Goal: Find contact information: Find contact information

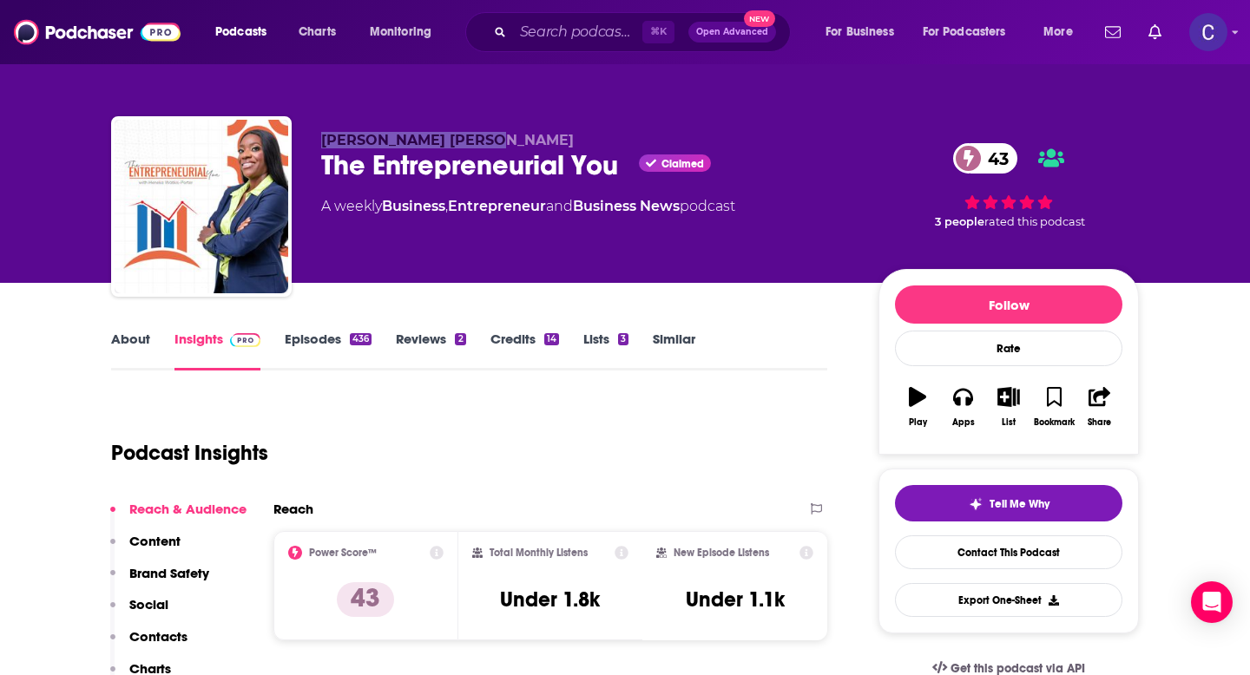
drag, startPoint x: 323, startPoint y: 141, endPoint x: 480, endPoint y: 146, distance: 157.2
click at [480, 146] on span "Heneka Watkis-Porter" at bounding box center [447, 140] width 253 height 16
copy span "Heneka Watkis-Porter"
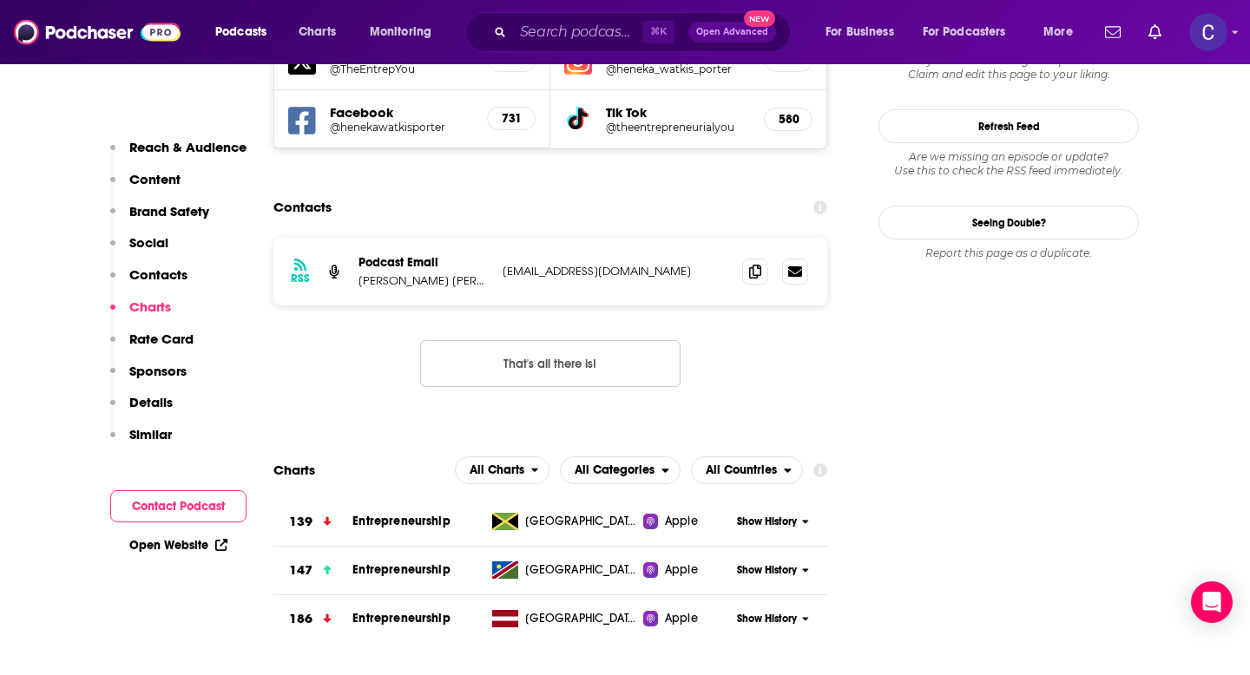
scroll to position [1779, 0]
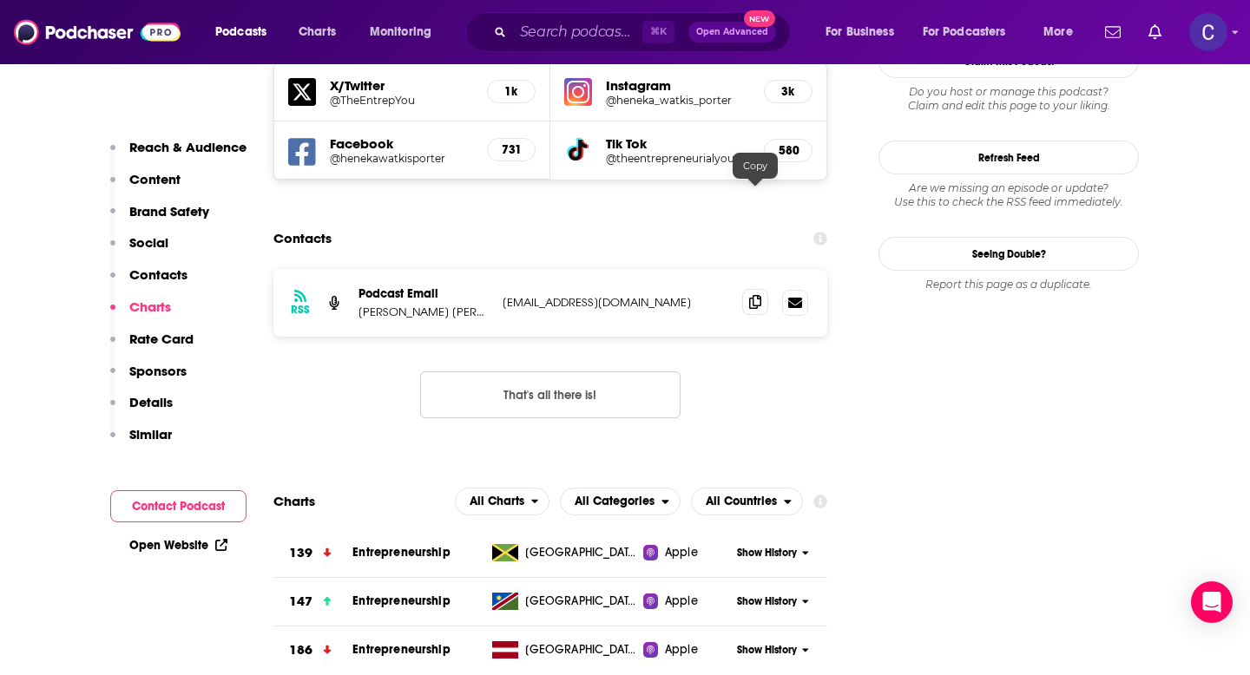
click at [761, 289] on span at bounding box center [755, 302] width 26 height 26
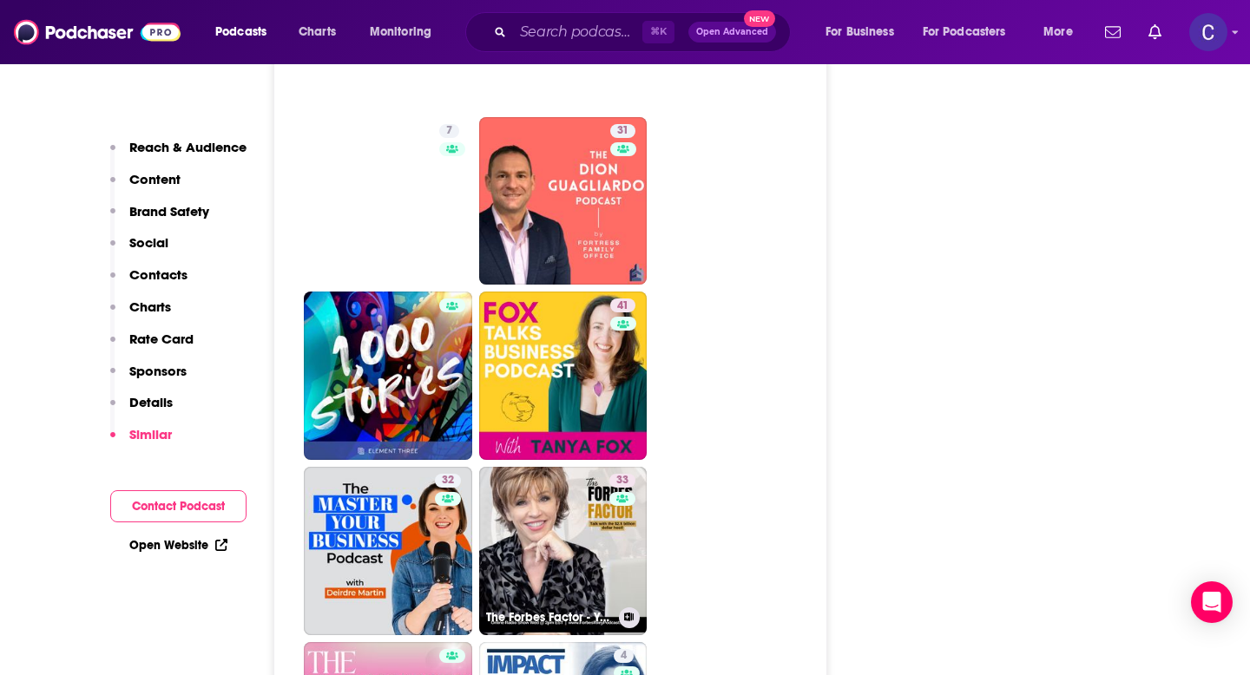
scroll to position [4578, 0]
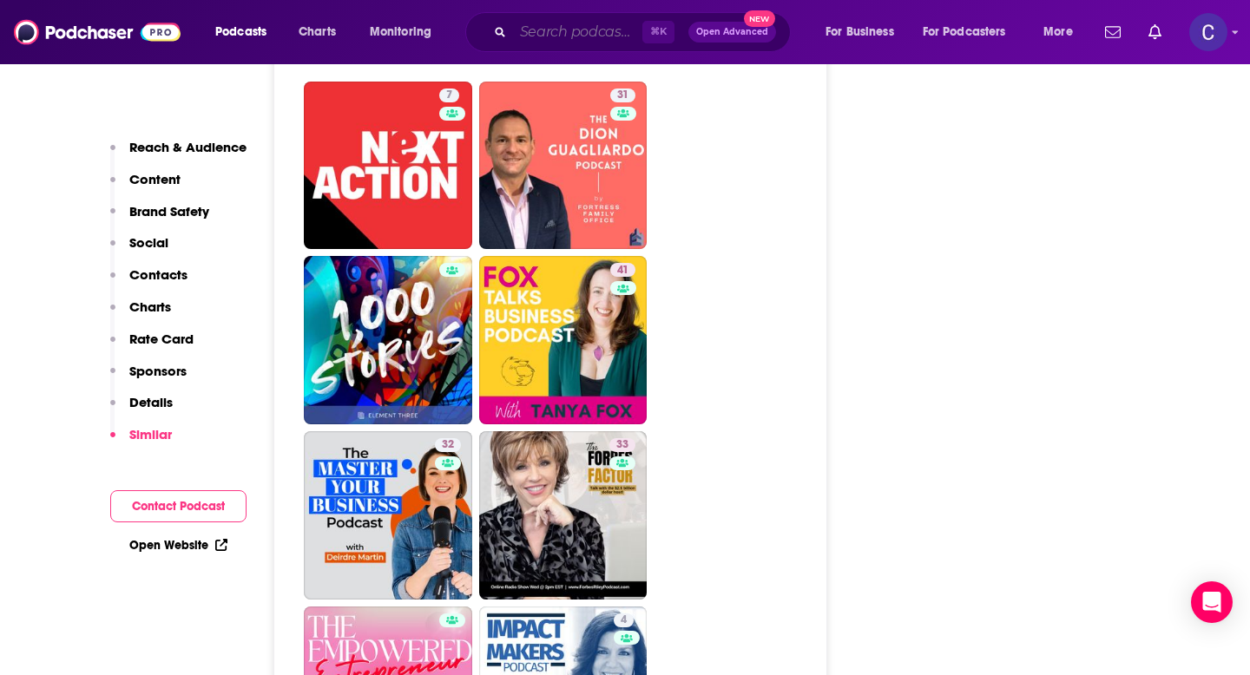
click at [556, 32] on input "Search podcasts, credits, & more..." at bounding box center [577, 32] width 129 height 28
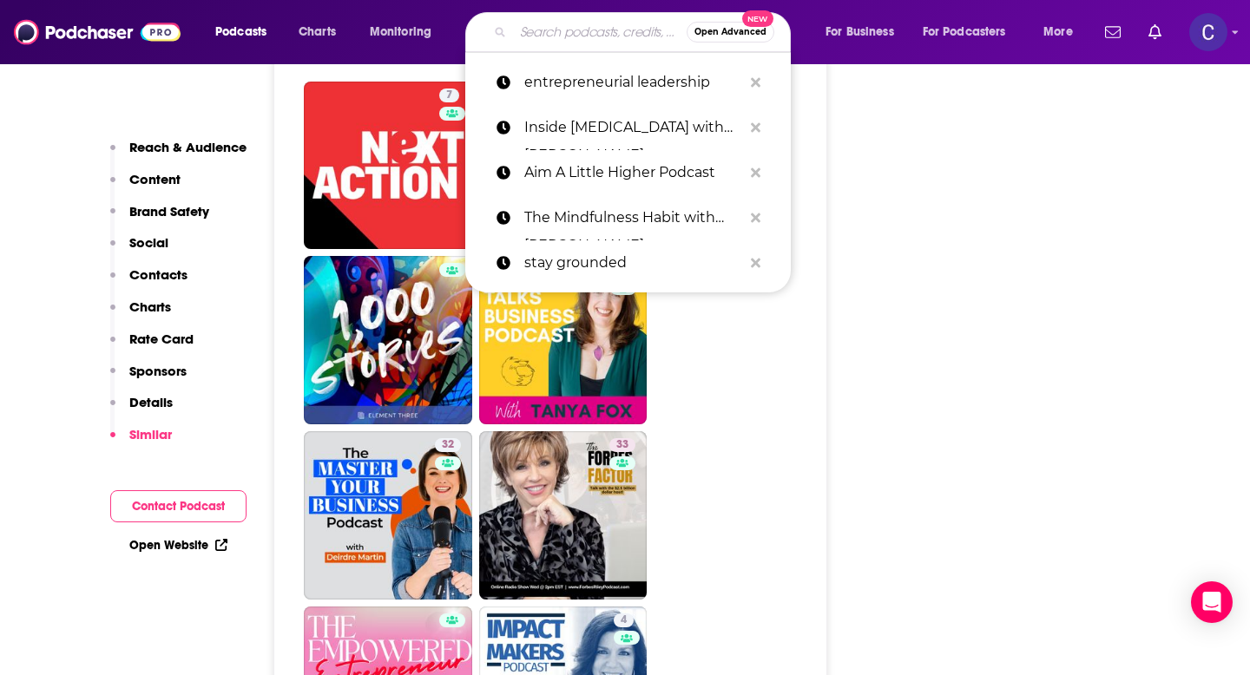
paste input "Growth Mindset Psychology"
type input "Growth Mindset Psychology"
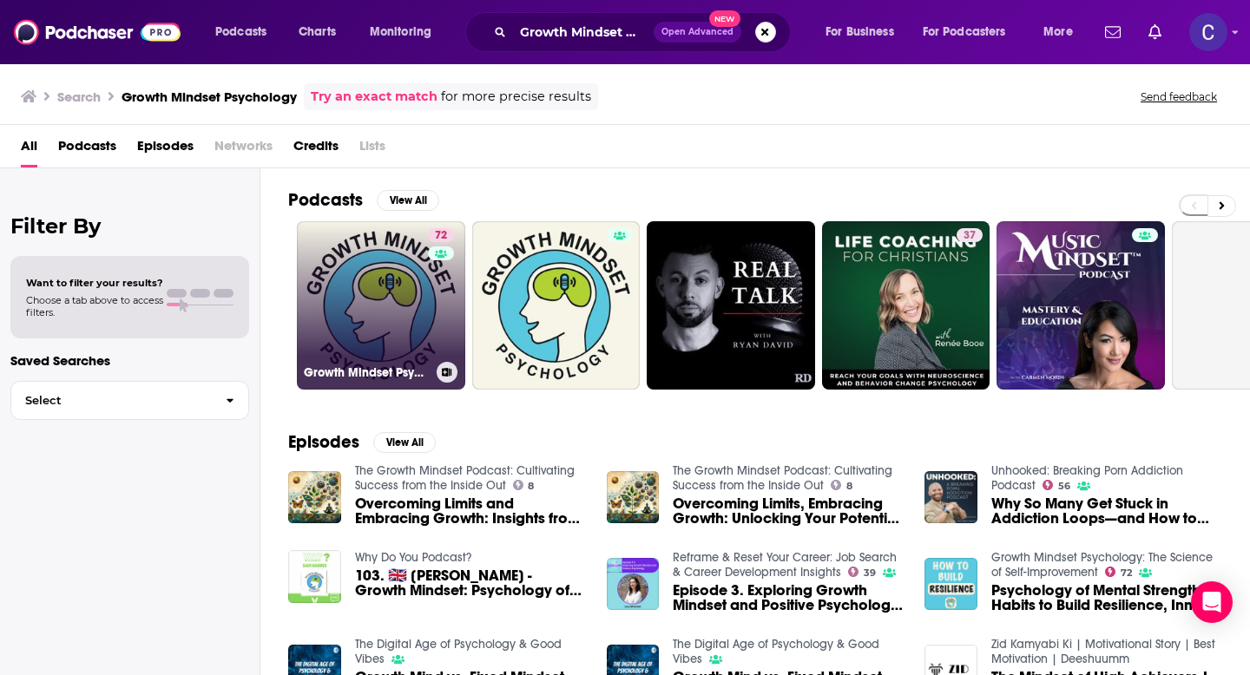
click at [411, 264] on link "72 Growth Mindset Psychology: The Science of Self-Improvement" at bounding box center [381, 305] width 168 height 168
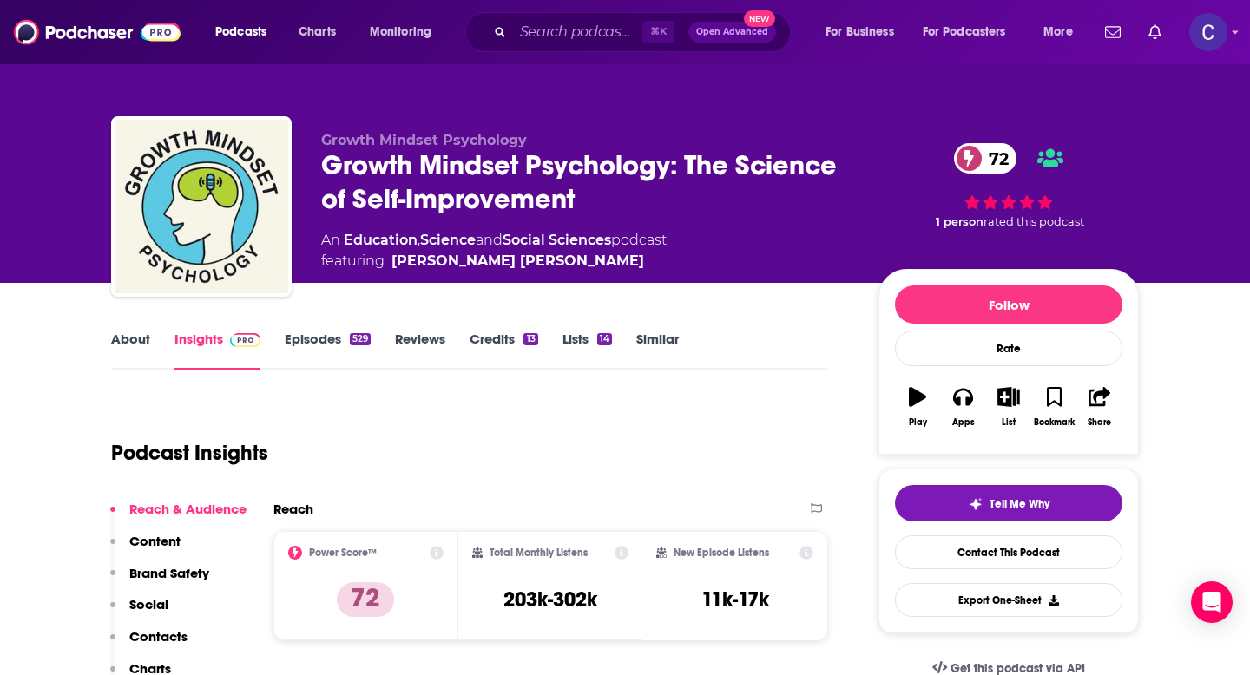
click at [140, 338] on link "About" at bounding box center [130, 351] width 39 height 40
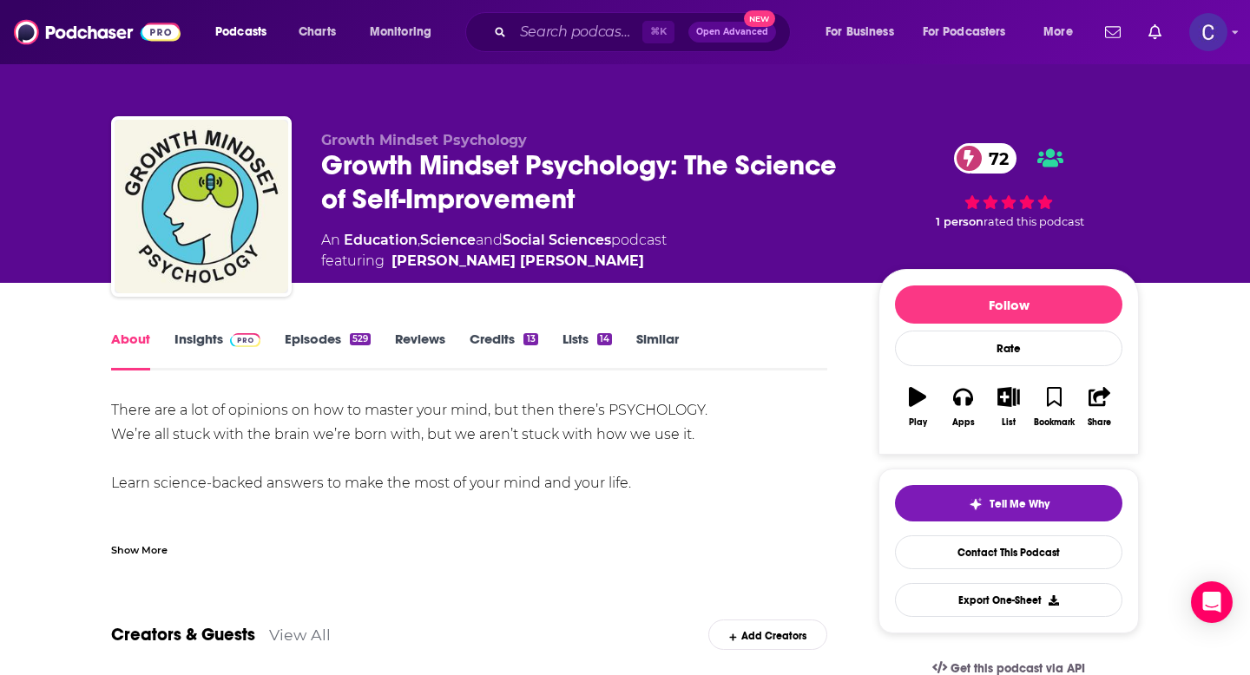
click at [141, 551] on div "Show More" at bounding box center [139, 549] width 56 height 16
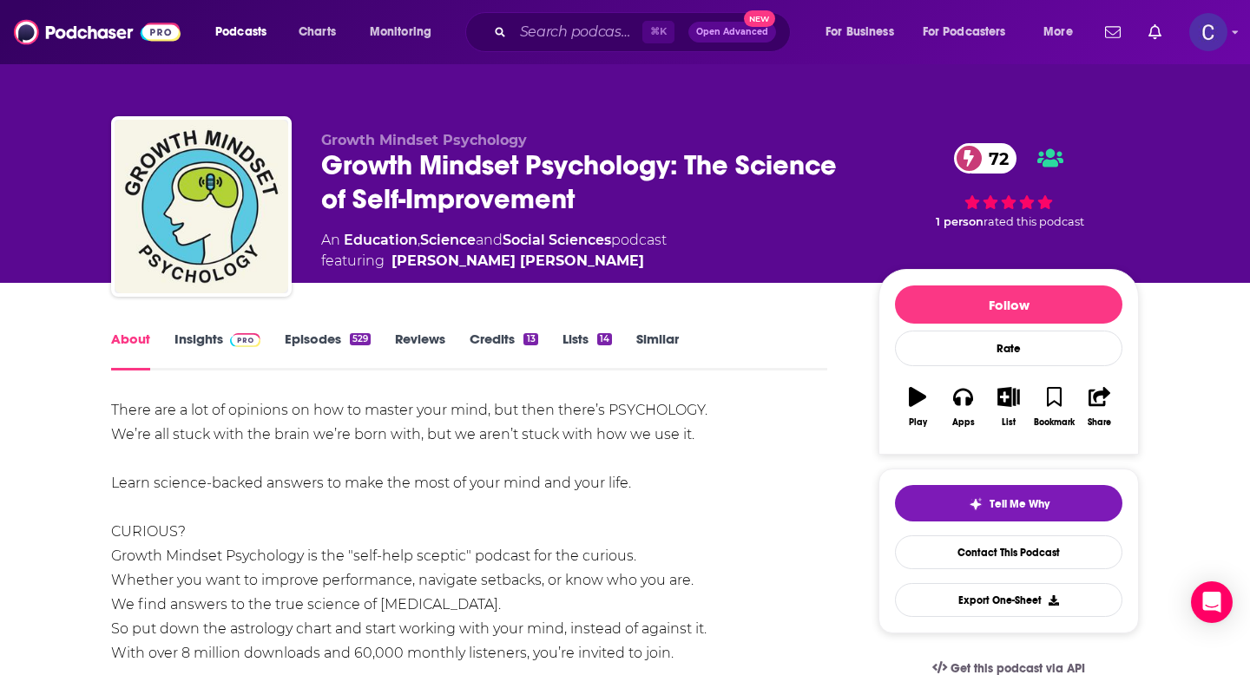
click at [207, 335] on link "Insights" at bounding box center [217, 351] width 86 height 40
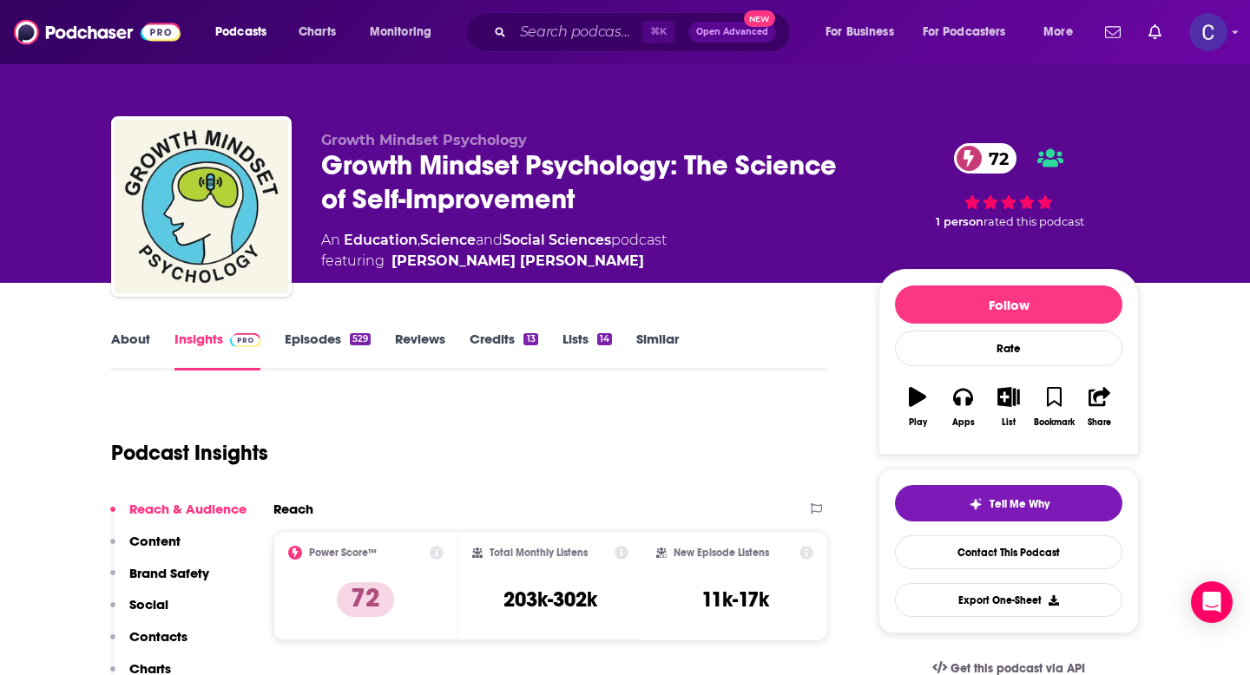
drag, startPoint x: 318, startPoint y: 165, endPoint x: 665, endPoint y: 202, distance: 349.2
click at [665, 202] on div "Growth Mindset Psychology Growth Mindset Psychology: The Science of Self-Improv…" at bounding box center [625, 209] width 1028 height 187
click at [697, 201] on div "Growth Mindset Psychology: The Science of Self-Improvement 72" at bounding box center [586, 182] width 530 height 68
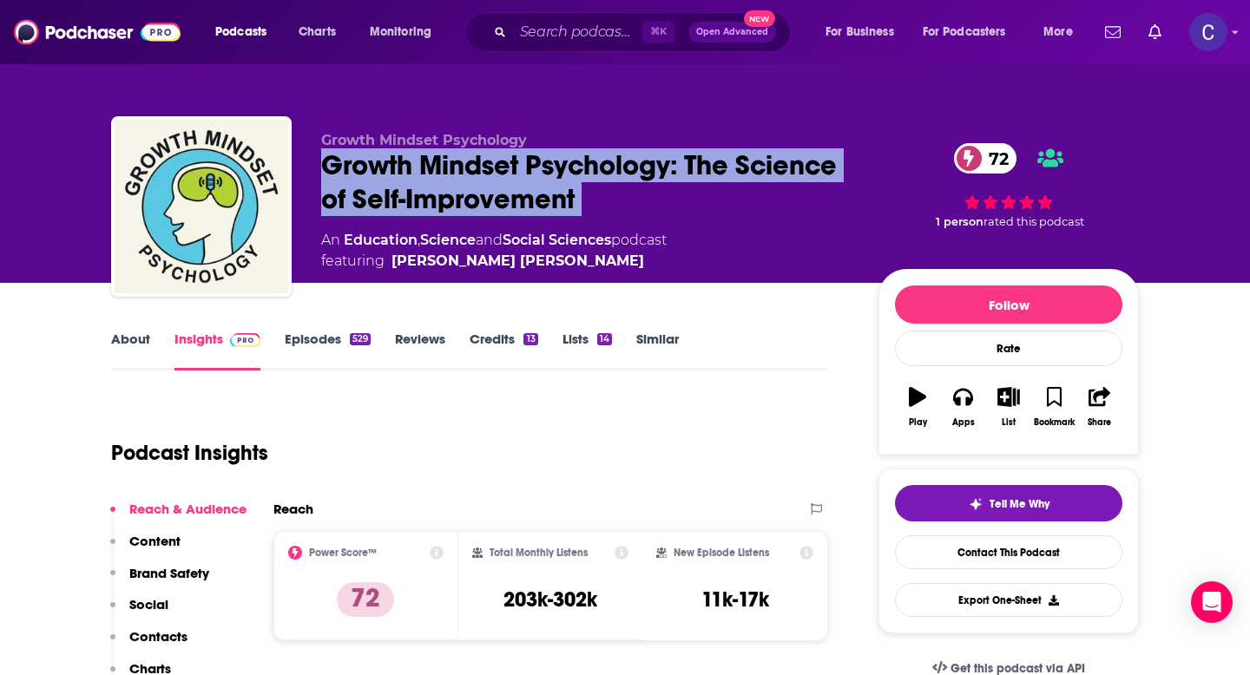
drag, startPoint x: 697, startPoint y: 201, endPoint x: 334, endPoint y: 170, distance: 364.1
click at [334, 170] on div "Growth Mindset Psychology: The Science of Self-Improvement 72" at bounding box center [586, 182] width 530 height 68
copy div "Growth Mindset Psychology: The Science of Self-Improvement 72"
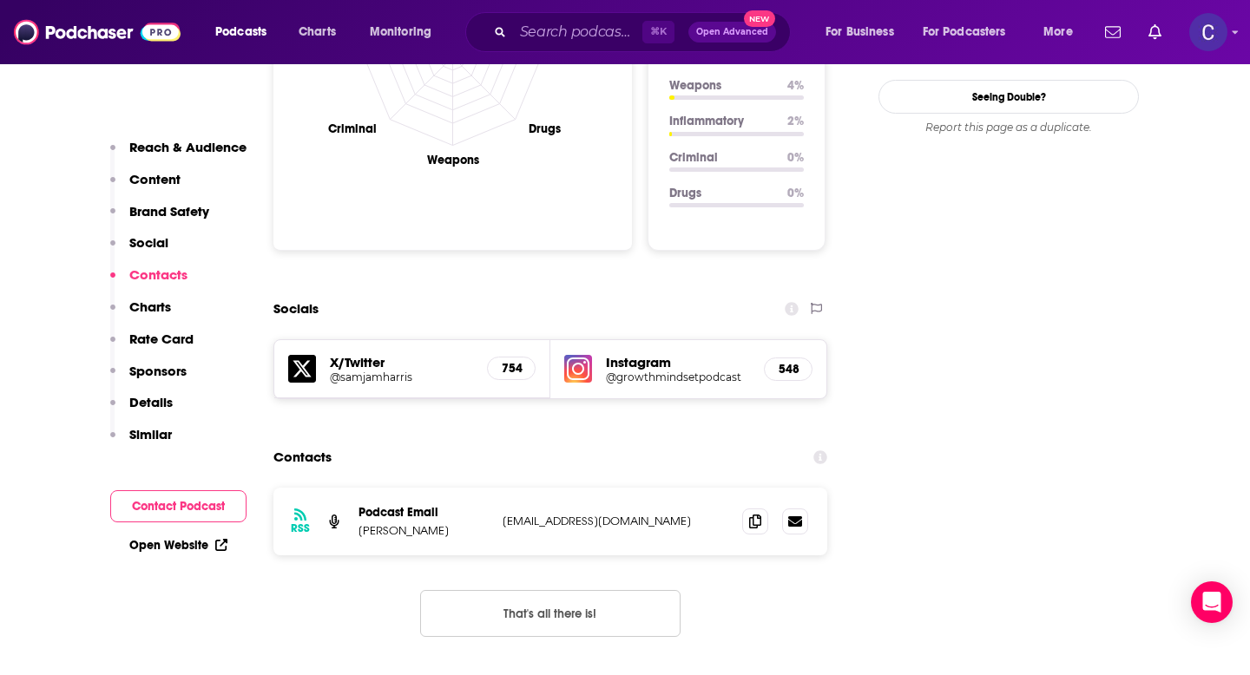
scroll to position [1860, 0]
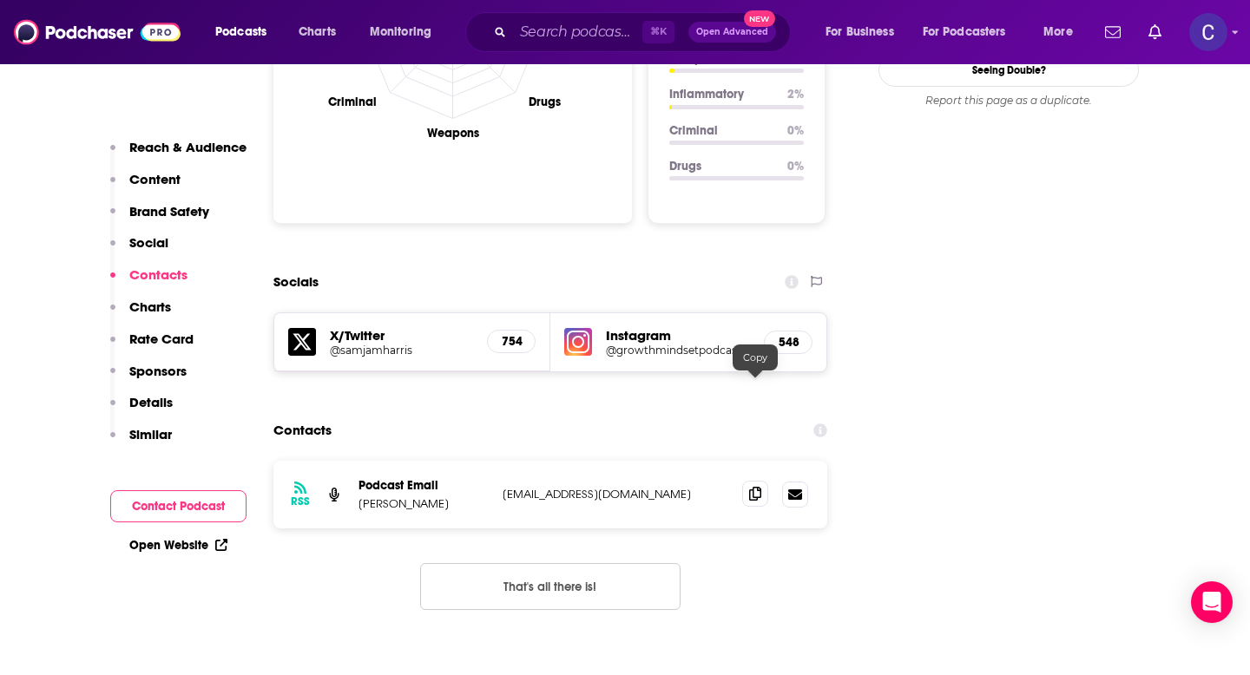
click at [760, 487] on icon at bounding box center [755, 494] width 12 height 14
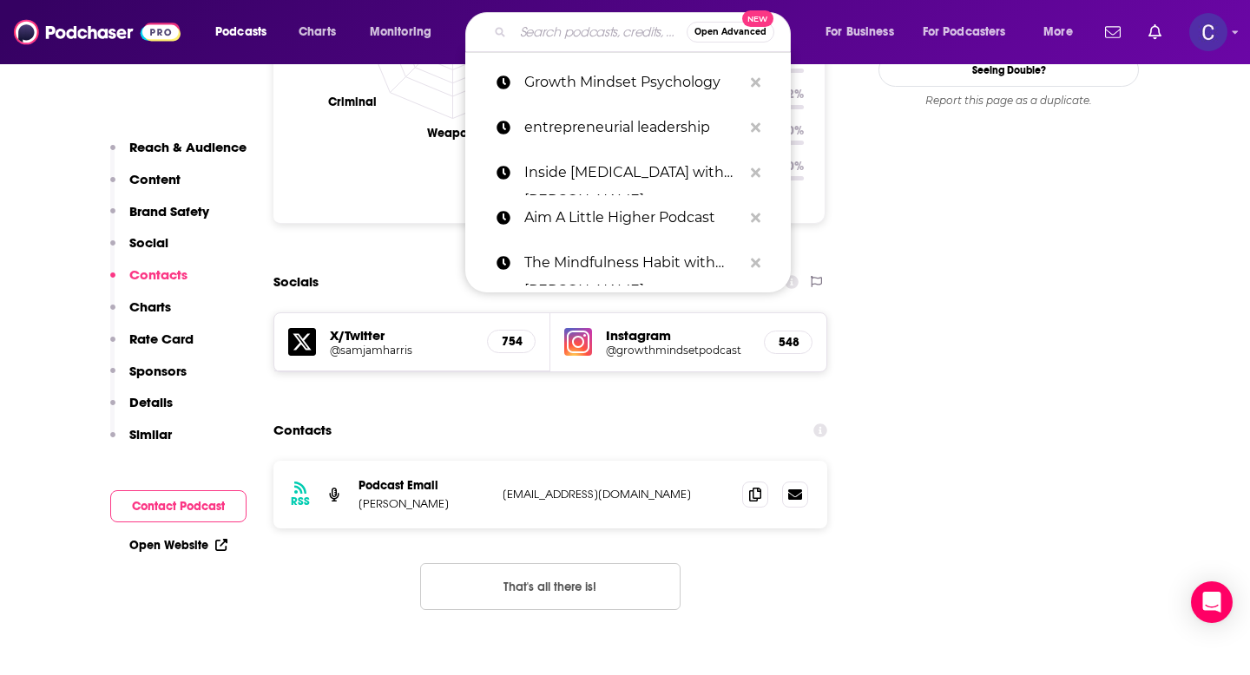
click at [530, 34] on input "Search podcasts, credits, & more..." at bounding box center [600, 32] width 174 height 28
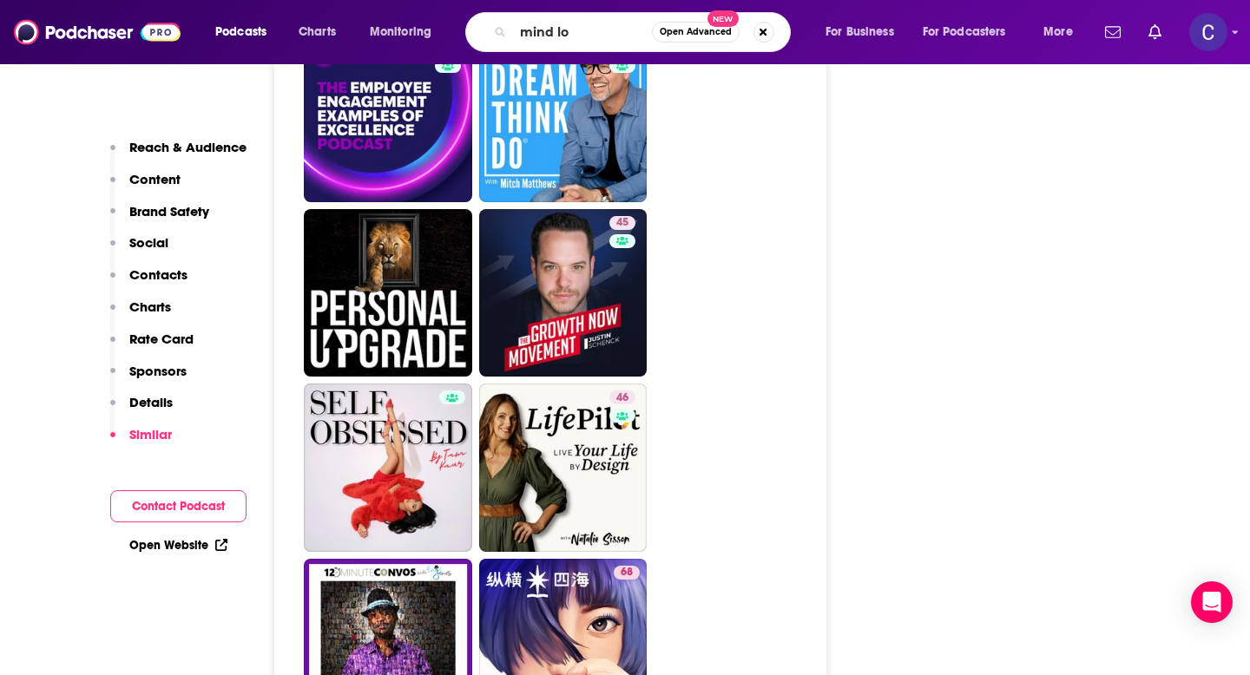
scroll to position [5874, 0]
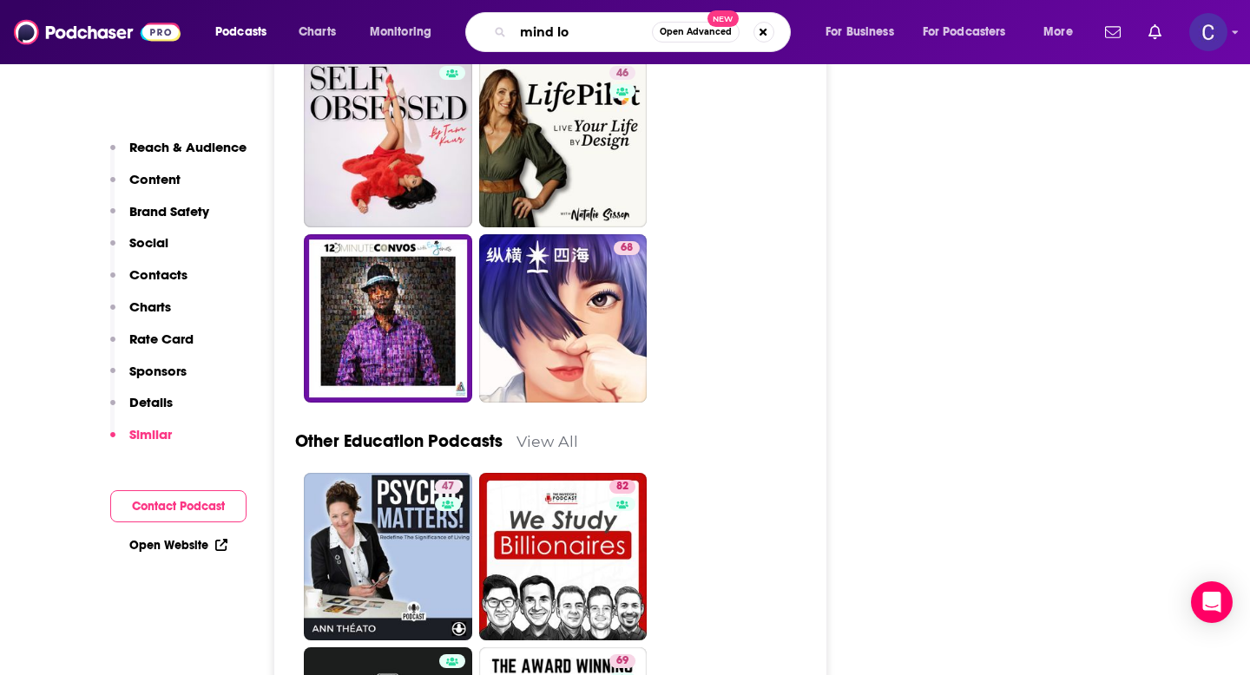
click at [582, 28] on input "mind lo" at bounding box center [582, 32] width 139 height 28
type input "mind love"
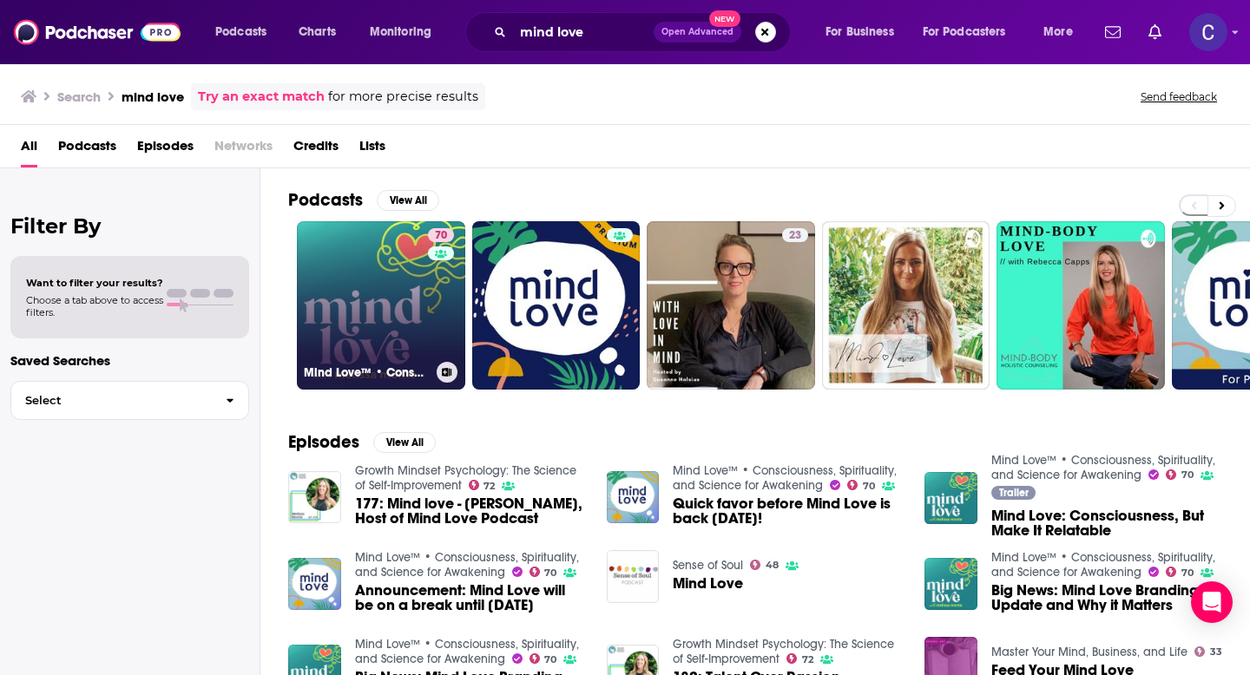
click at [352, 319] on link "70 Mind Love™ • Consciousness, Spirituality, and Science for Awakening" at bounding box center [381, 305] width 168 height 168
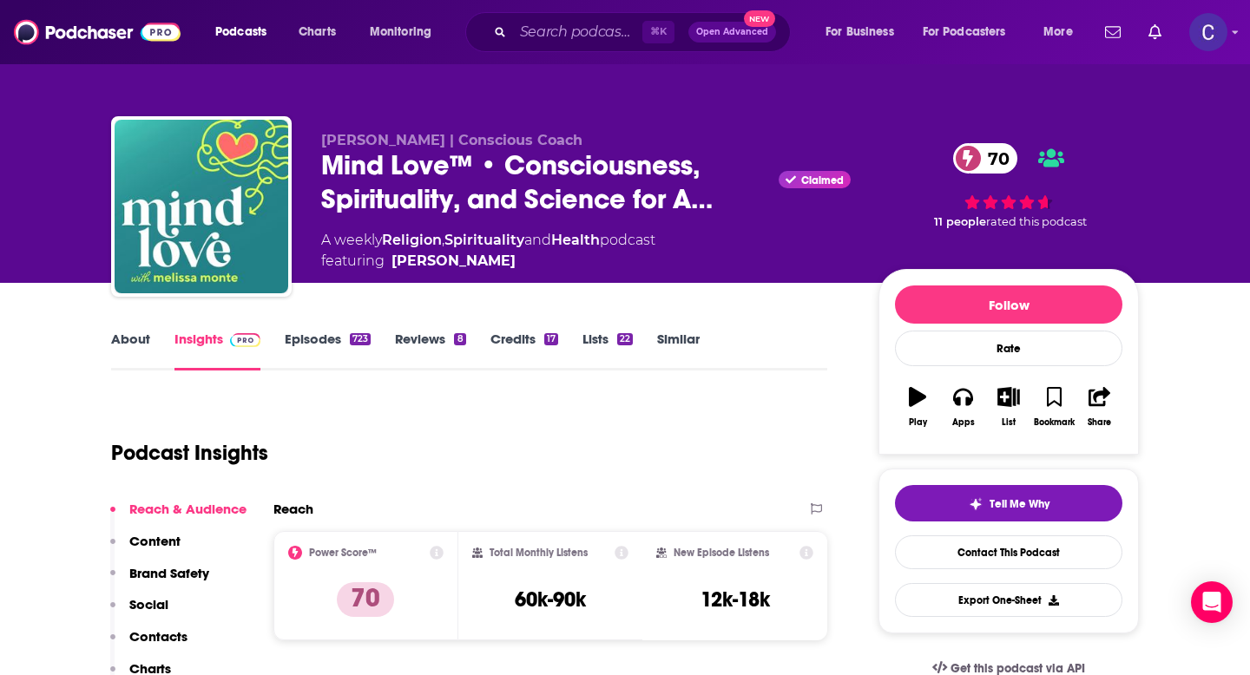
click at [128, 343] on link "About" at bounding box center [130, 351] width 39 height 40
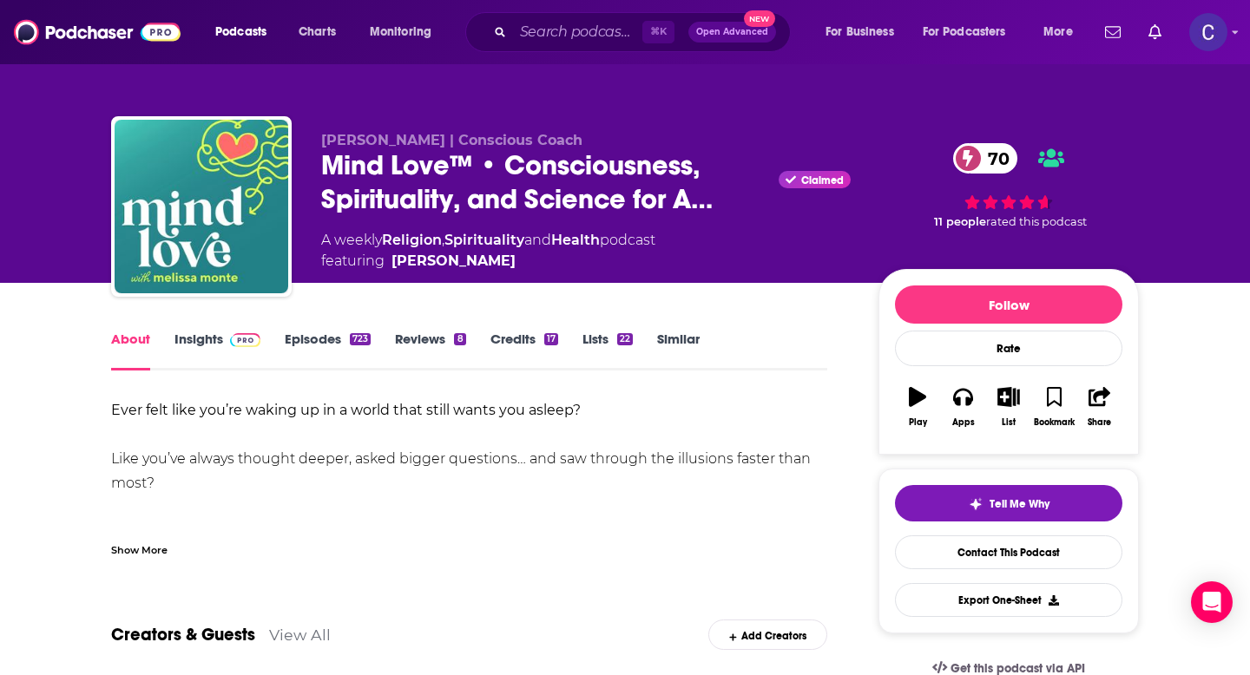
click at [142, 547] on div "Show More" at bounding box center [139, 549] width 56 height 16
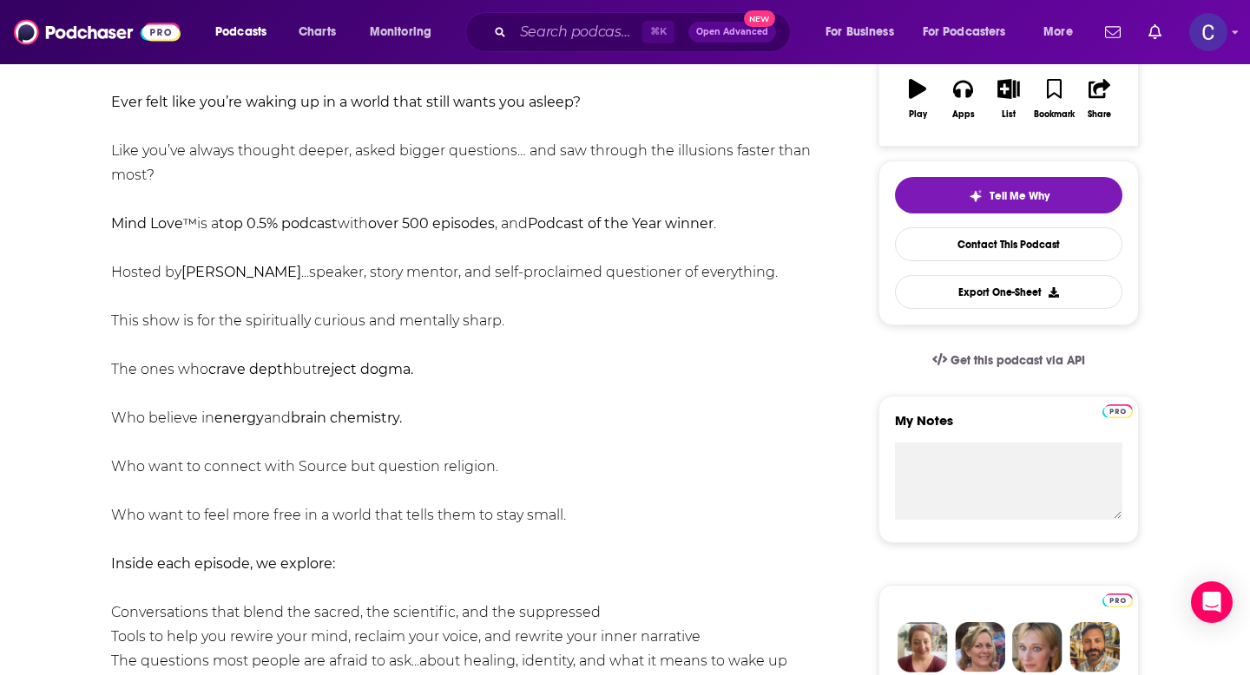
scroll to position [315, 0]
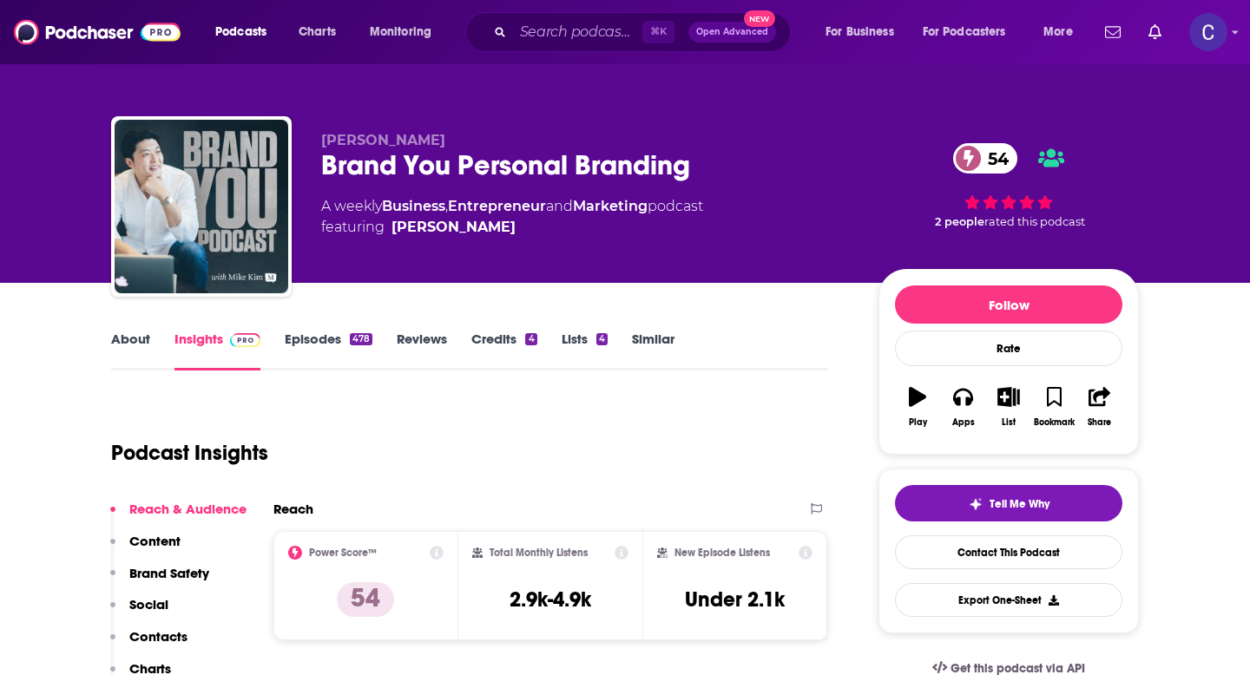
click at [116, 337] on link "About" at bounding box center [130, 351] width 39 height 40
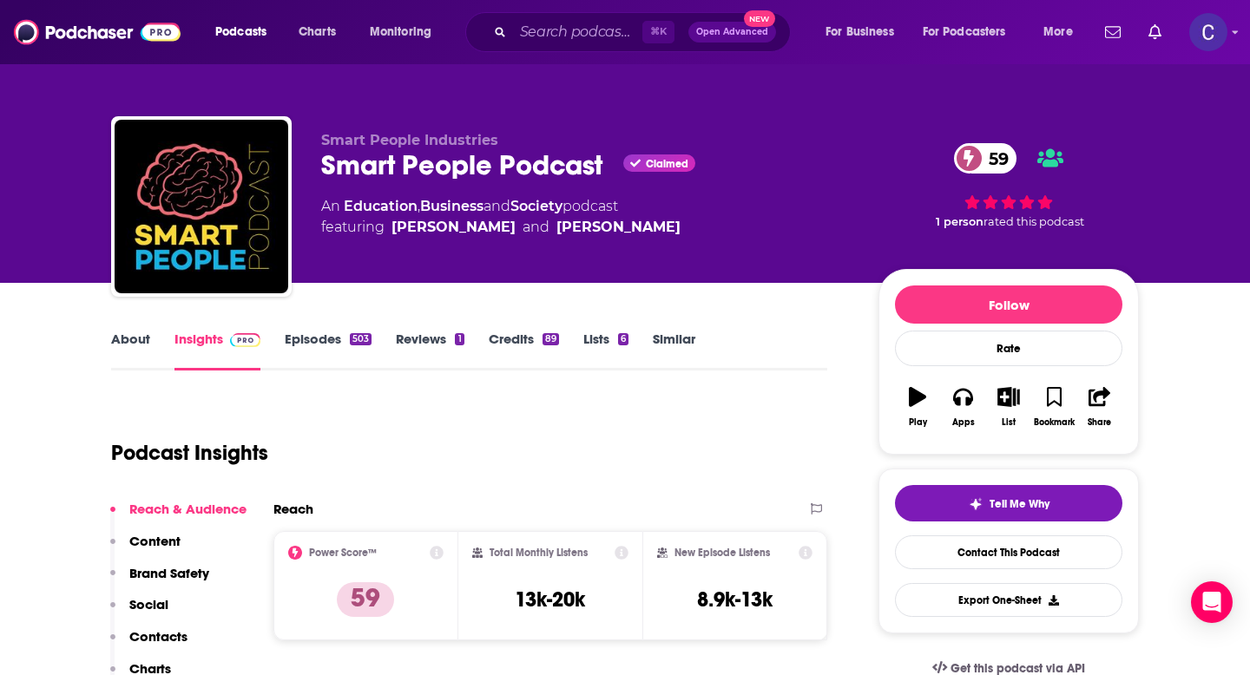
click at [120, 341] on link "About" at bounding box center [130, 351] width 39 height 40
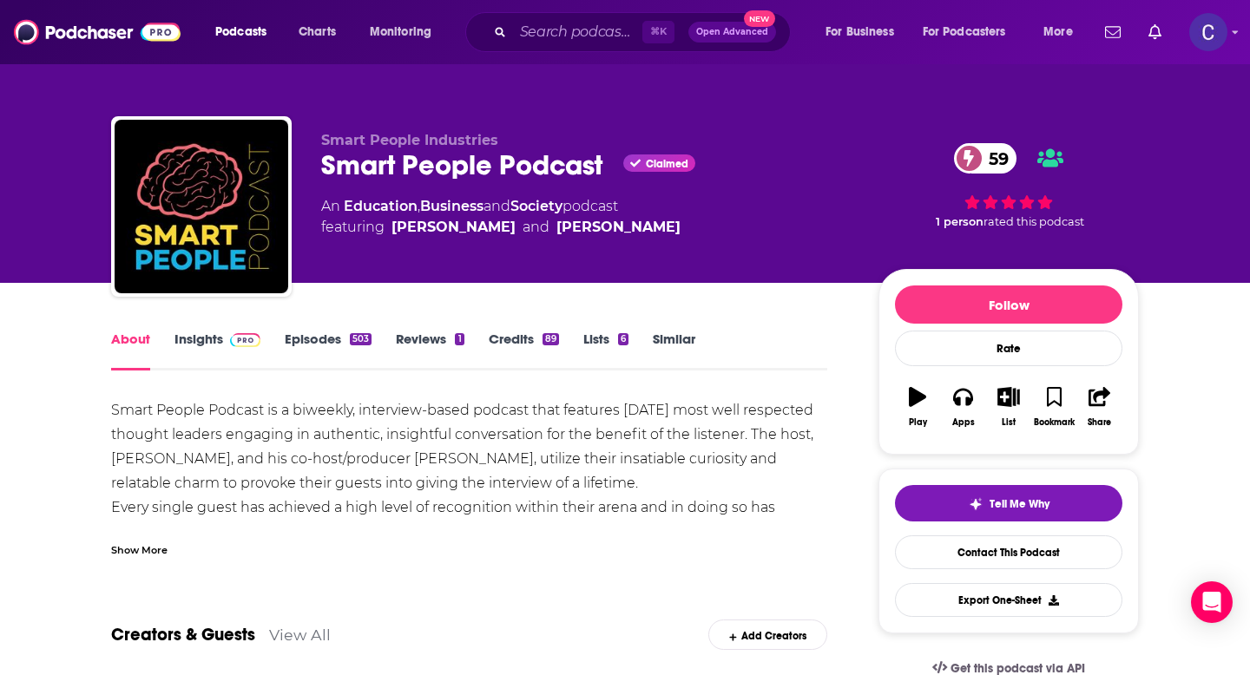
click at [138, 552] on div "Show More" at bounding box center [139, 549] width 56 height 16
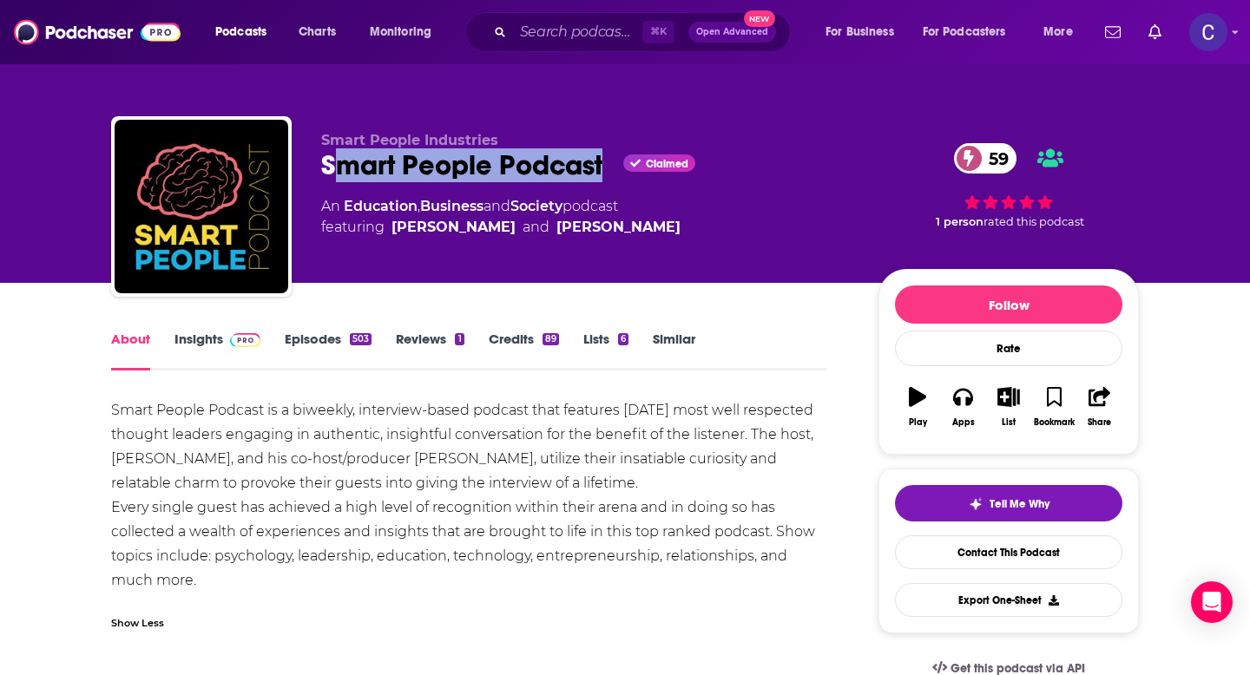
drag, startPoint x: 330, startPoint y: 169, endPoint x: 609, endPoint y: 181, distance: 279.8
click at [609, 181] on div "Smart People Podcast Claimed 59" at bounding box center [586, 165] width 530 height 34
drag, startPoint x: 321, startPoint y: 166, endPoint x: 605, endPoint y: 169, distance: 283.9
click at [605, 169] on div "Smart People Podcast Claimed 59" at bounding box center [586, 165] width 530 height 34
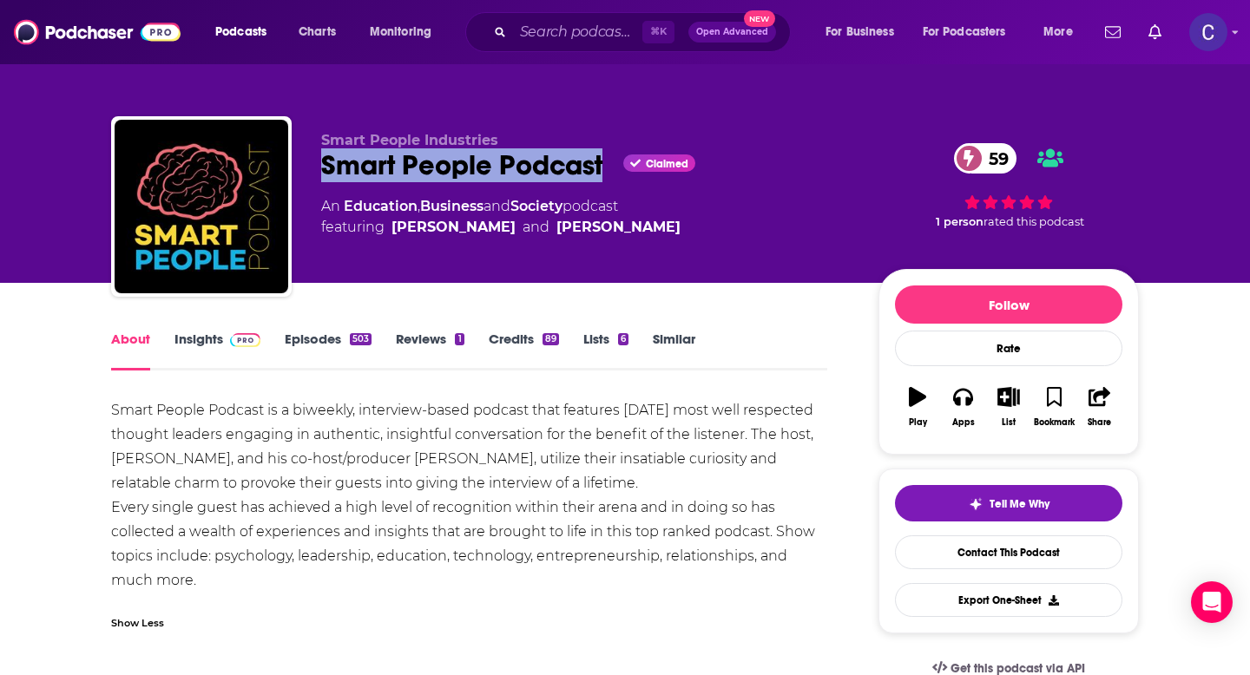
copy h1 "Smart People Podcast"
click at [605, 169] on div "Smart People Podcast Claimed 59" at bounding box center [586, 165] width 530 height 34
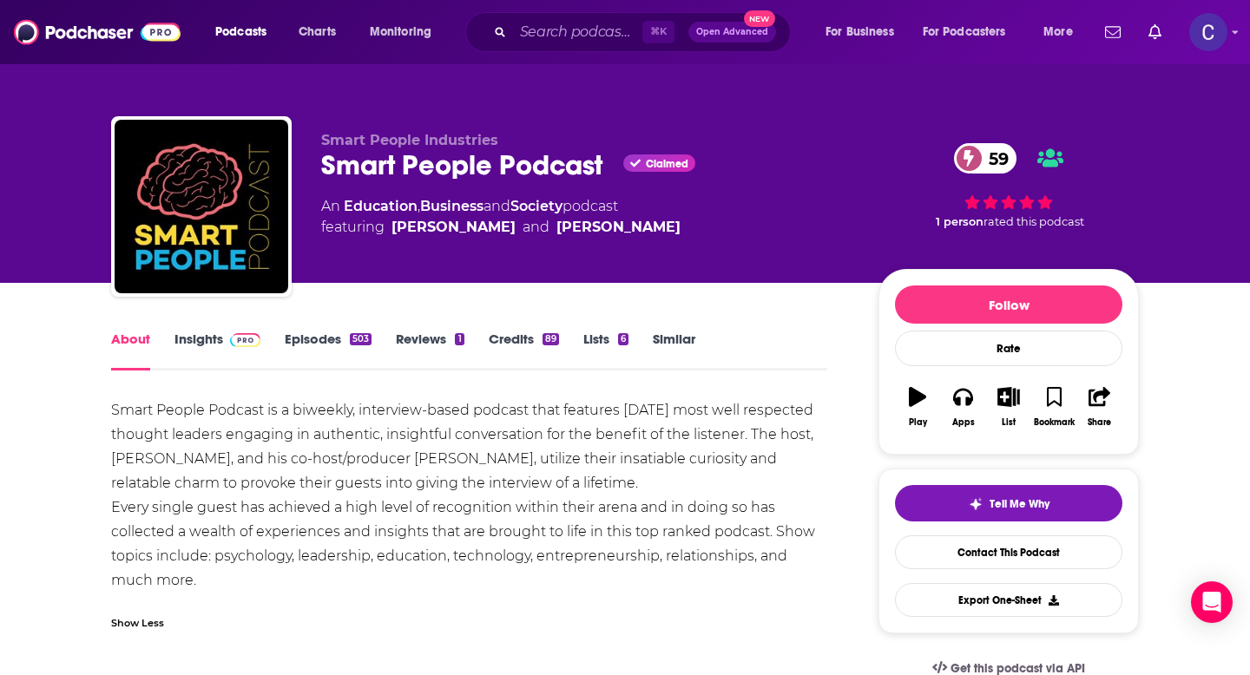
click at [196, 343] on link "Insights" at bounding box center [217, 351] width 86 height 40
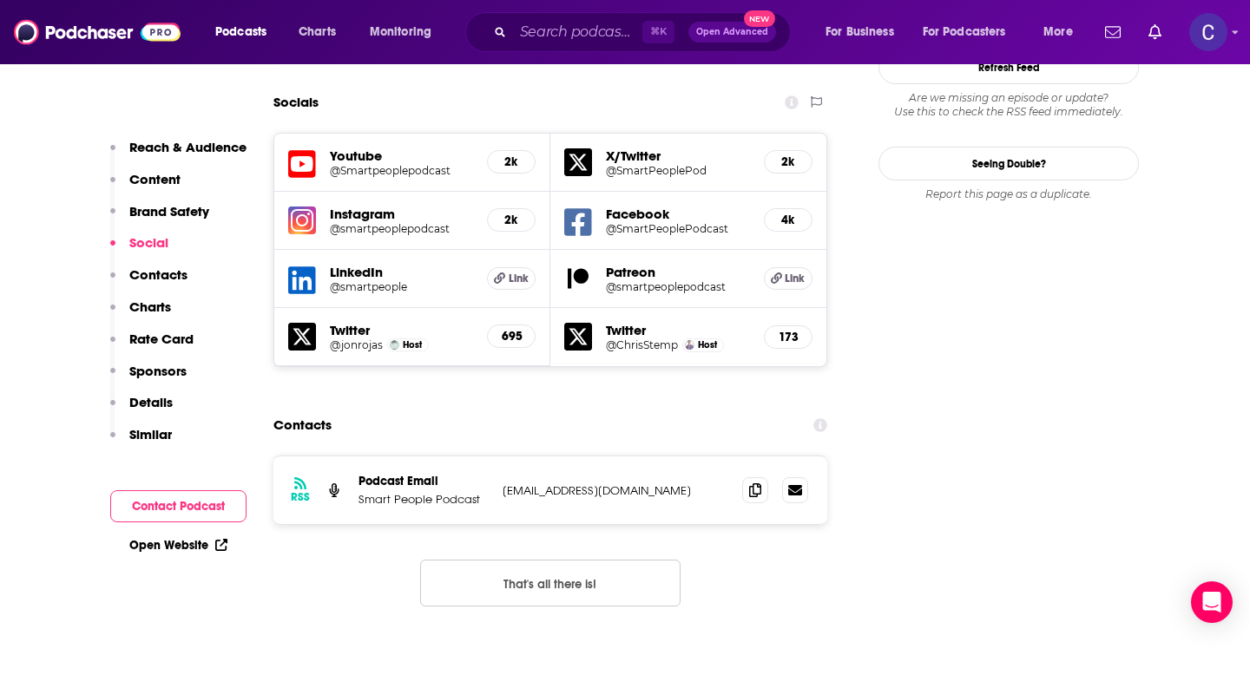
scroll to position [1972, 0]
click at [748, 476] on span at bounding box center [755, 489] width 26 height 26
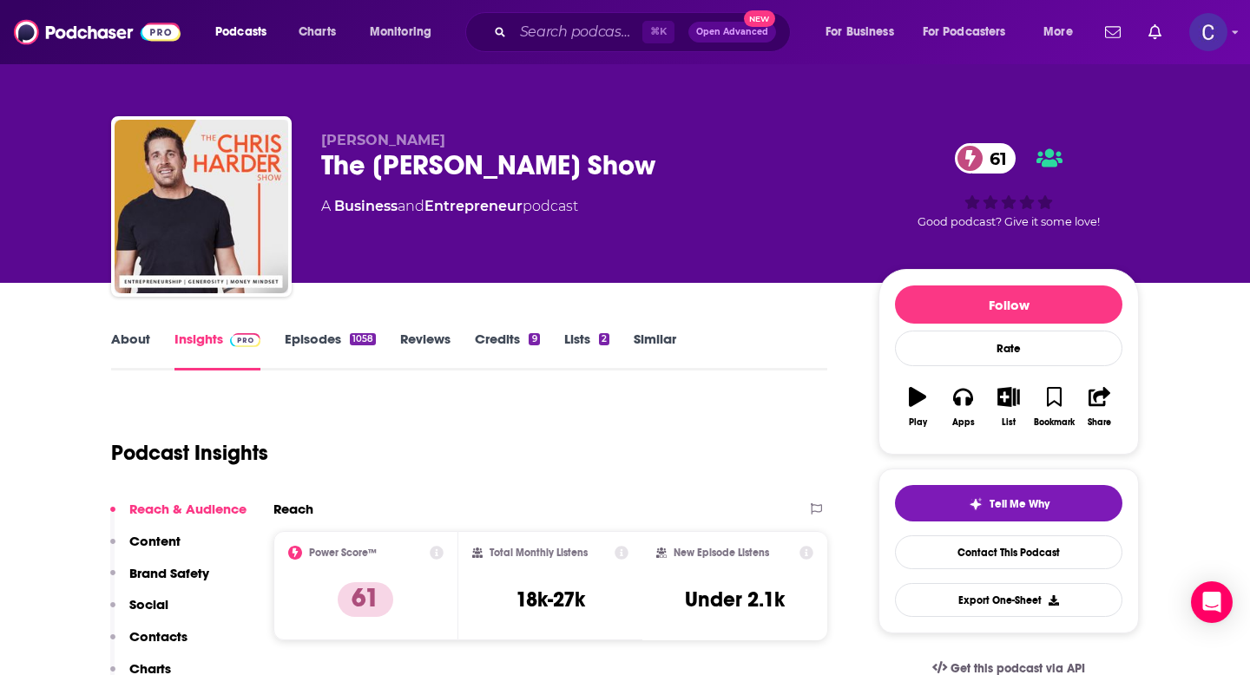
click at [132, 340] on link "About" at bounding box center [130, 351] width 39 height 40
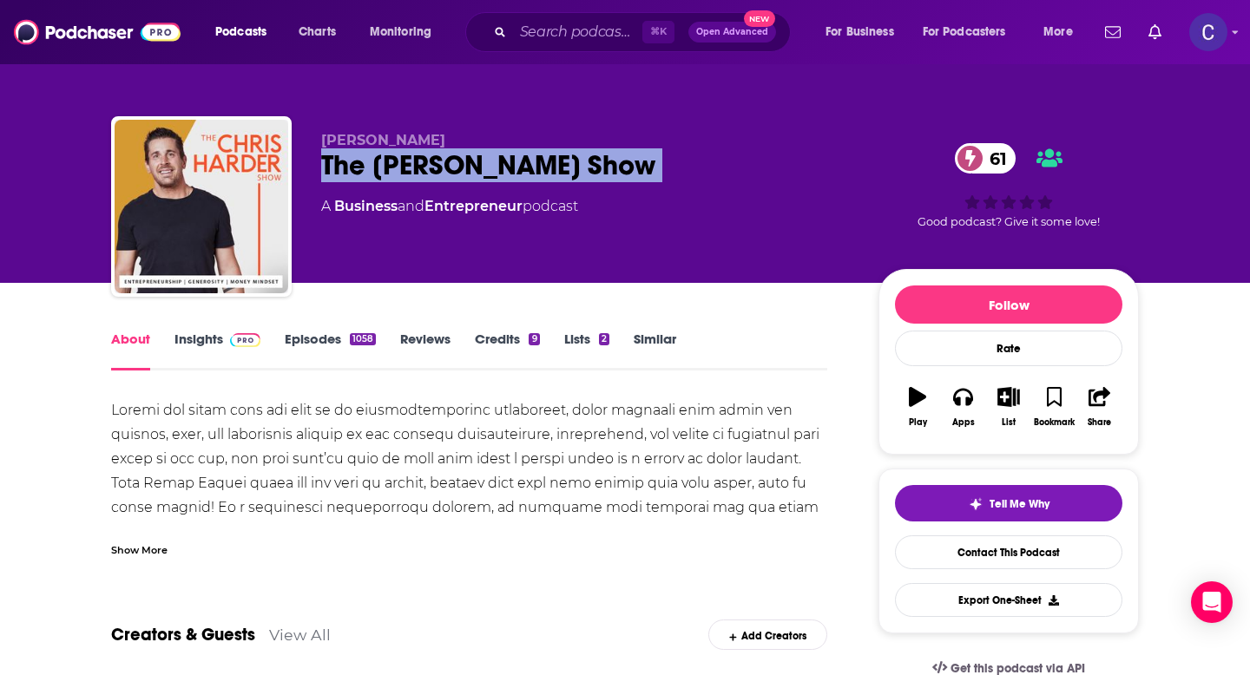
drag, startPoint x: 314, startPoint y: 176, endPoint x: 633, endPoint y: 193, distance: 319.0
click at [633, 193] on div "Chris Harder The Chris Harder Show 61 A Business and Entrepreneur podcast 61 Go…" at bounding box center [625, 209] width 1028 height 187
copy div "The Chris Harder Show 61"
click at [176, 334] on link "Insights" at bounding box center [217, 351] width 86 height 40
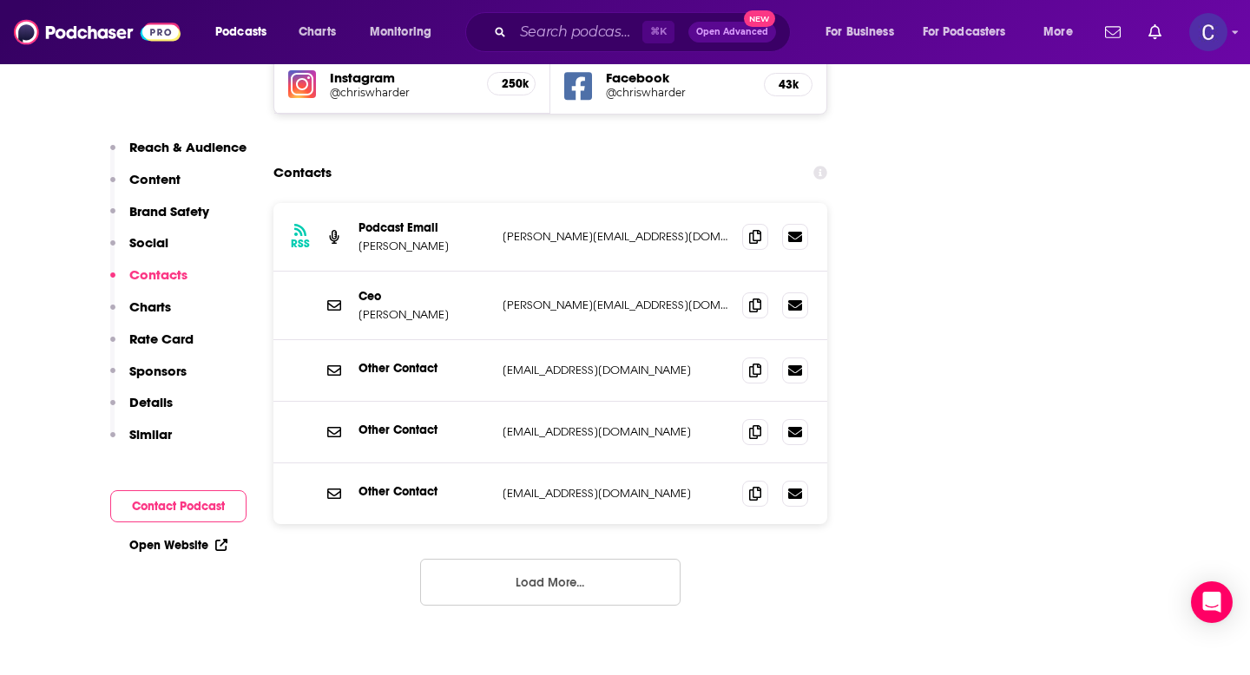
scroll to position [2079, 0]
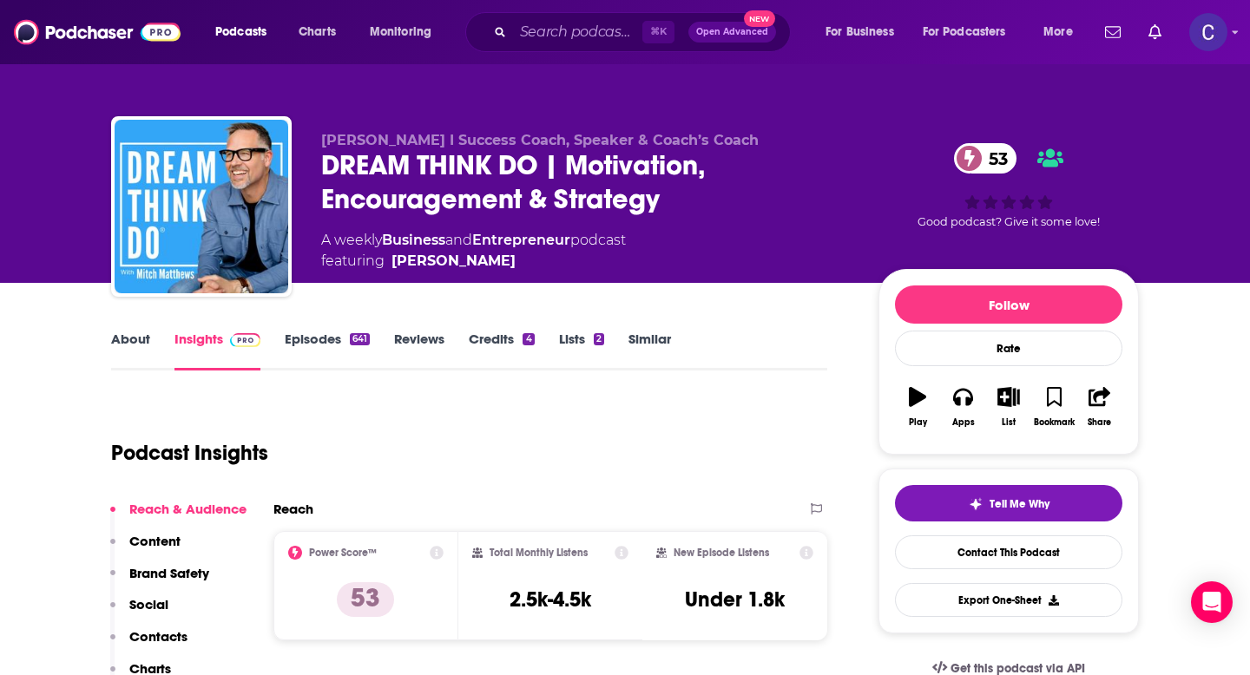
click at [128, 340] on link "About" at bounding box center [130, 351] width 39 height 40
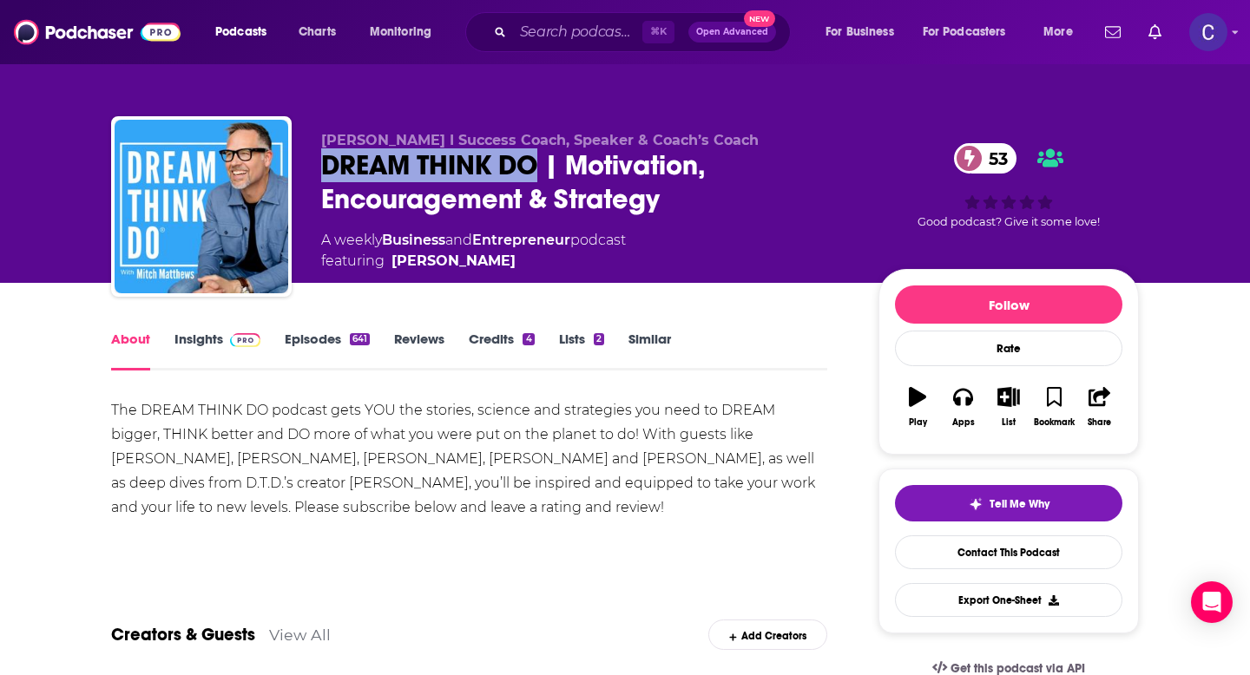
drag, startPoint x: 317, startPoint y: 170, endPoint x: 534, endPoint y: 176, distance: 217.1
click at [534, 176] on div "[PERSON_NAME] I Success Coach, Speaker & Coach’s Coach DREAM THINK DO | Motivat…" at bounding box center [625, 209] width 1028 height 187
copy h1 "DREAM THINK DO"
click at [205, 332] on link "Insights" at bounding box center [217, 351] width 86 height 40
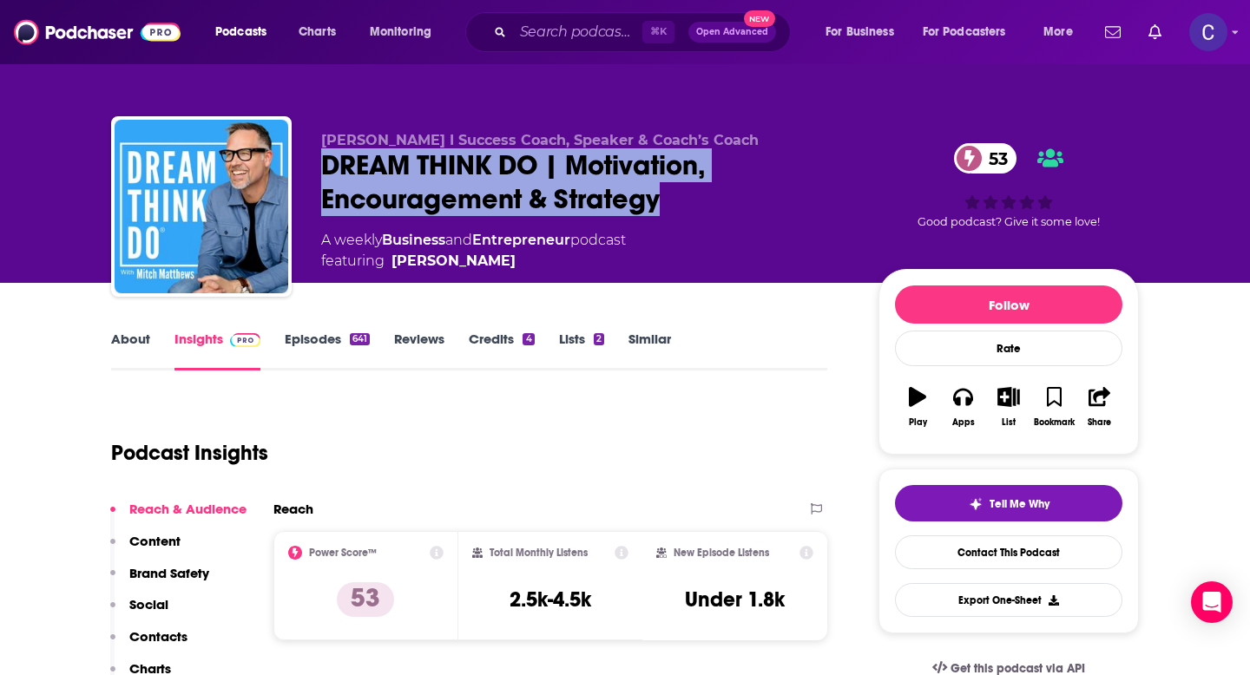
drag, startPoint x: 581, startPoint y: 174, endPoint x: 671, endPoint y: 210, distance: 97.0
click at [671, 210] on div "Mitch Matthews I Success Coach, Speaker & Coach’s Coach DREAM THINK DO | Motiva…" at bounding box center [625, 209] width 1028 height 187
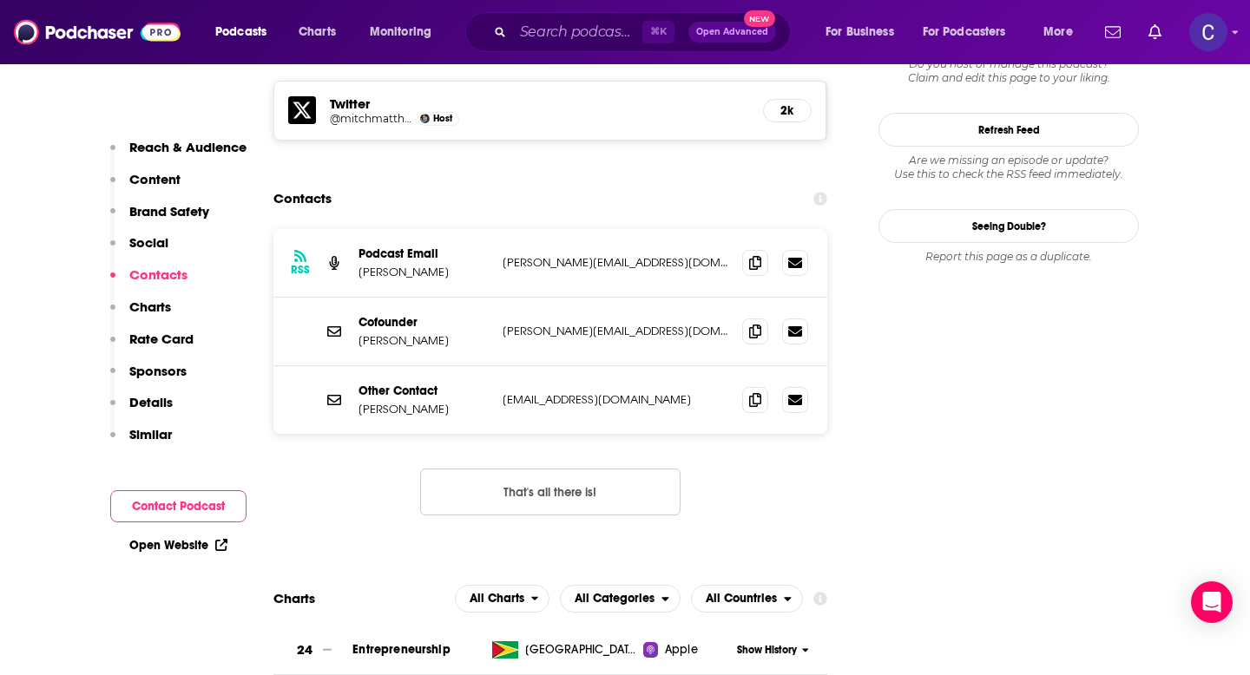
scroll to position [1761, 0]
click at [754, 254] on icon at bounding box center [755, 261] width 12 height 14
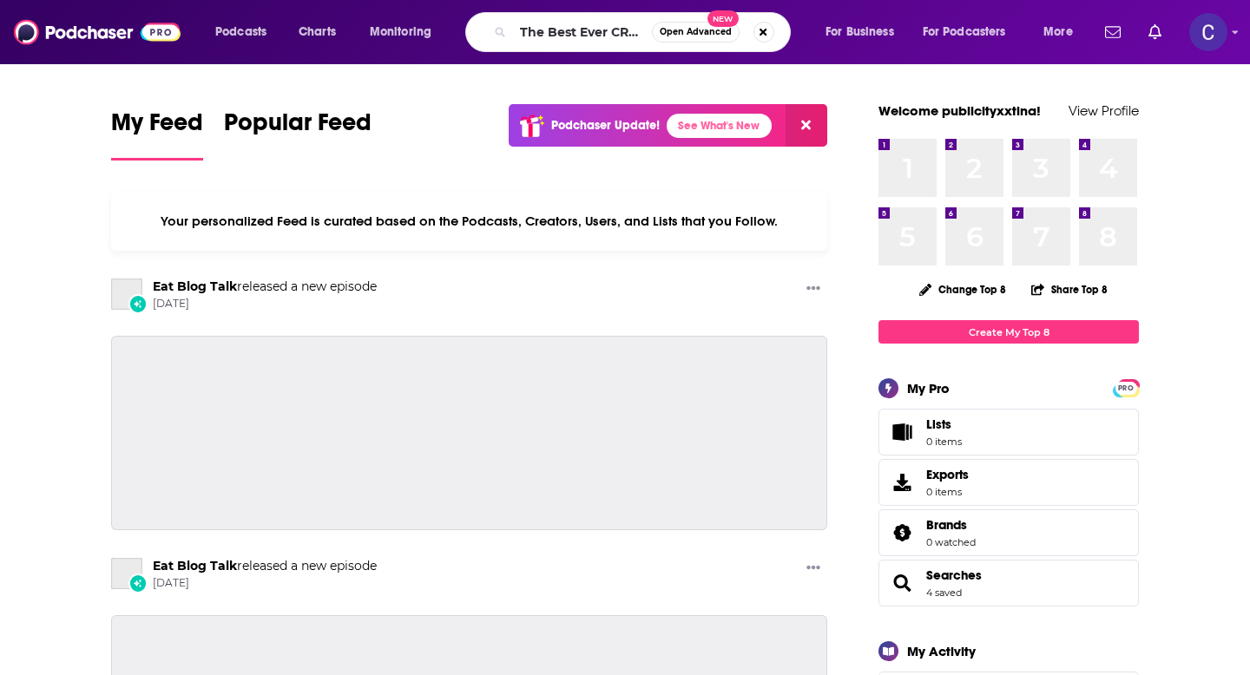
type input "The Best Ever CRE Show"
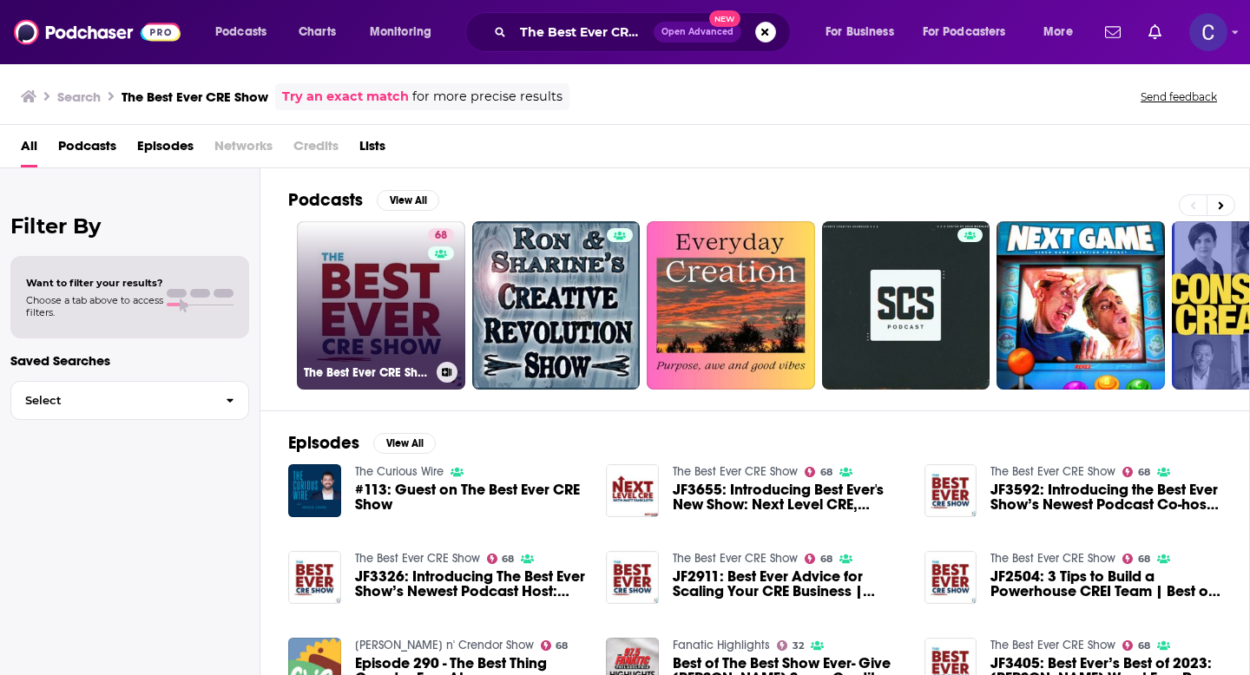
click at [391, 294] on link "68 The Best Ever CRE Show" at bounding box center [381, 305] width 168 height 168
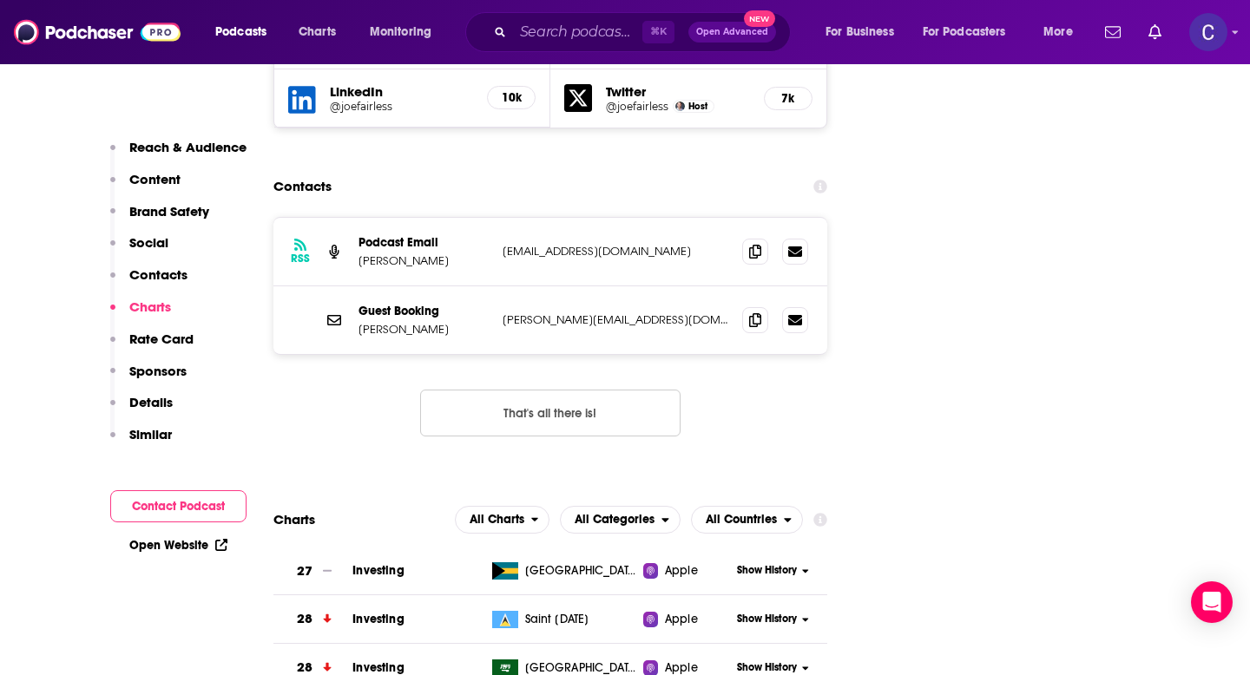
scroll to position [2170, 0]
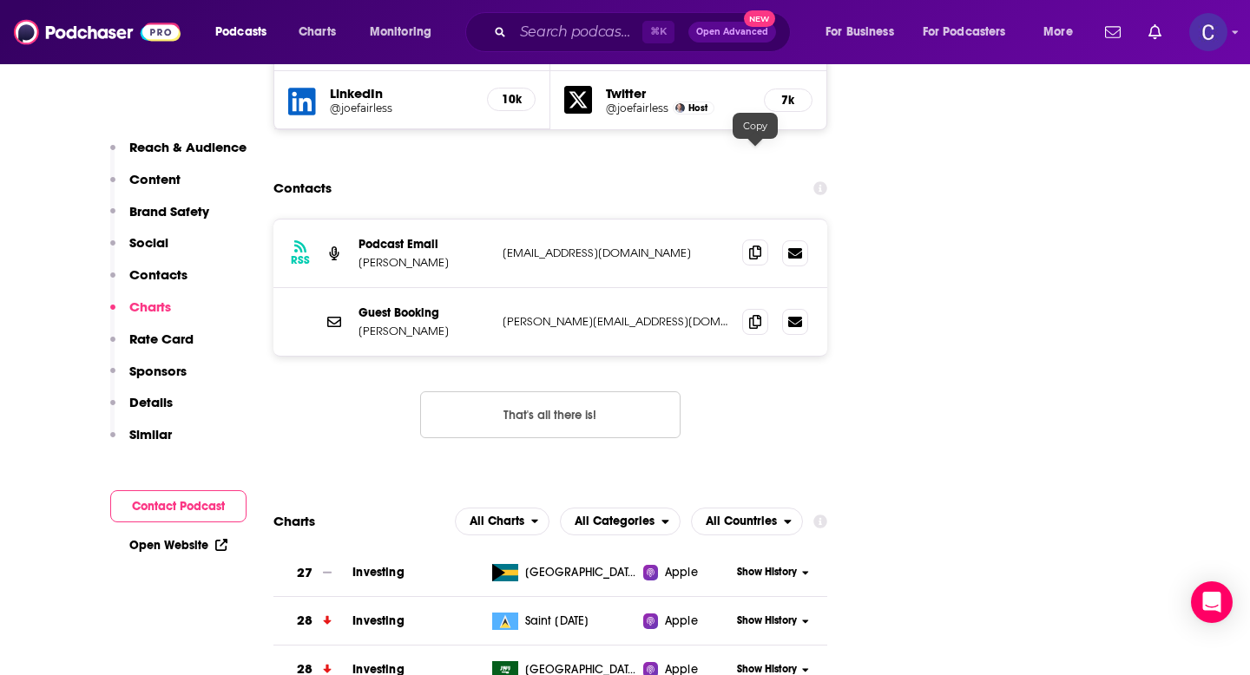
click at [754, 246] on icon at bounding box center [755, 253] width 12 height 14
click at [760, 246] on icon at bounding box center [755, 253] width 12 height 14
